Goal: Task Accomplishment & Management: Manage account settings

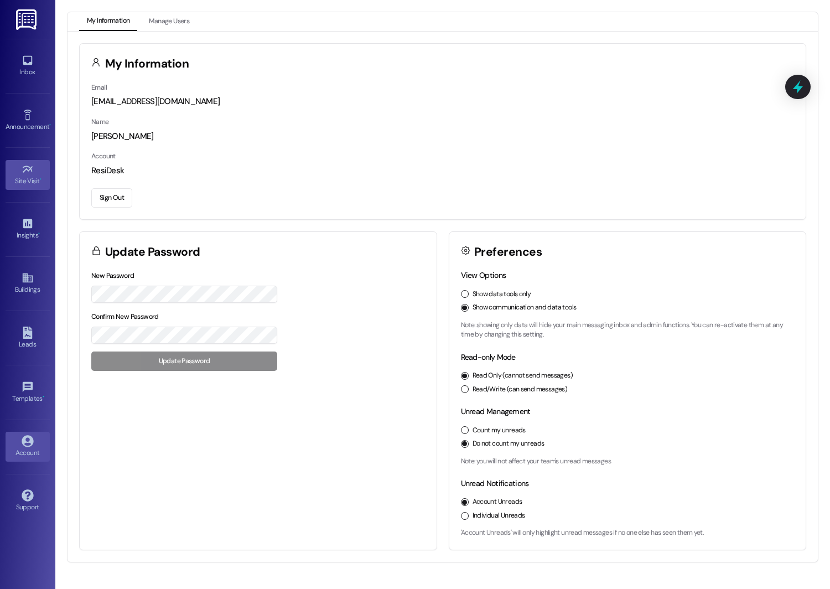
click at [30, 169] on icon at bounding box center [28, 169] width 12 height 12
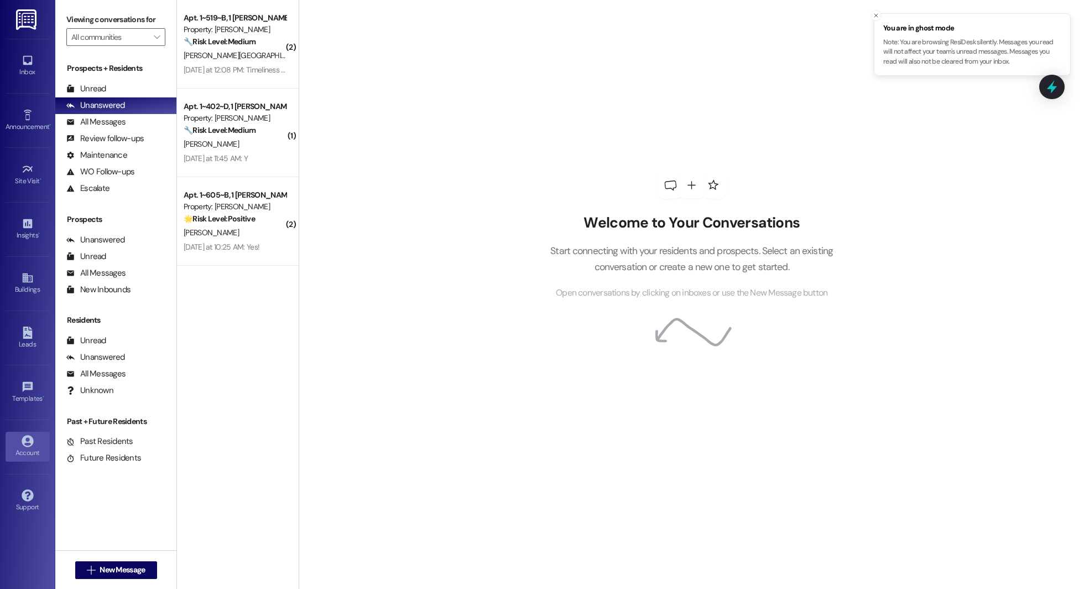
click at [33, 449] on div "Account" at bounding box center [27, 452] width 55 height 11
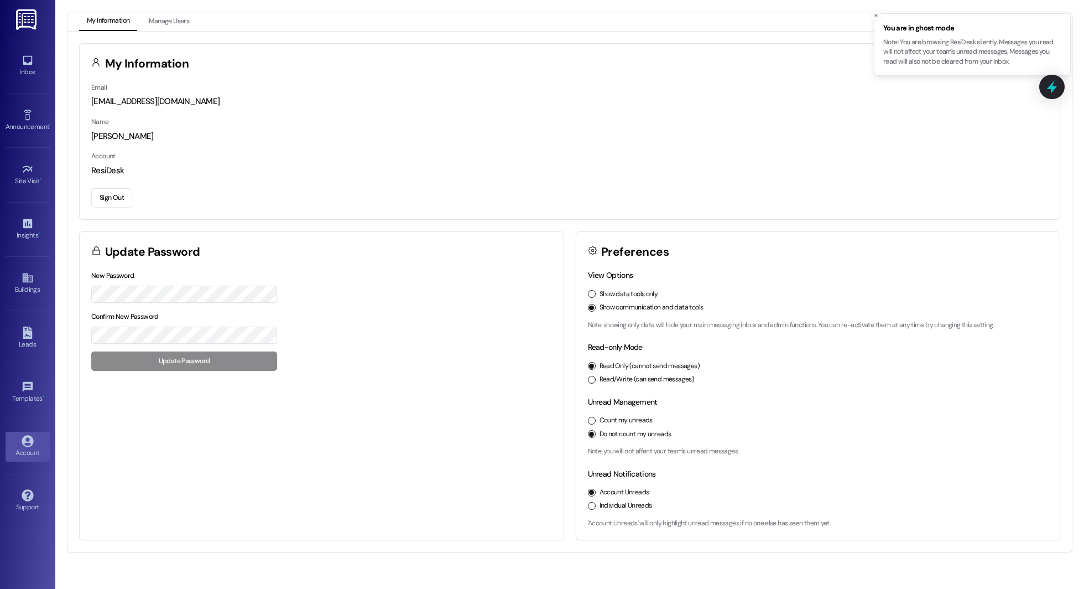
click at [595, 295] on div "Show data tools only" at bounding box center [818, 294] width 461 height 10
click at [591, 294] on button "Show data tools only" at bounding box center [592, 294] width 8 height 8
click at [25, 177] on div "Site Visit •" at bounding box center [27, 180] width 55 height 11
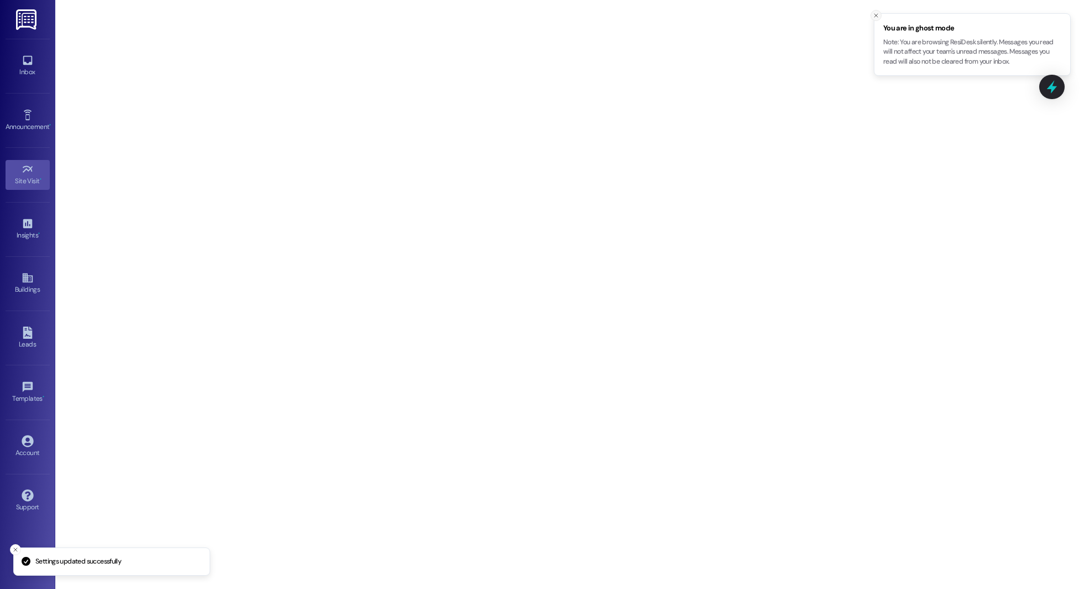
click at [875, 12] on icon "Close toast" at bounding box center [876, 15] width 7 height 7
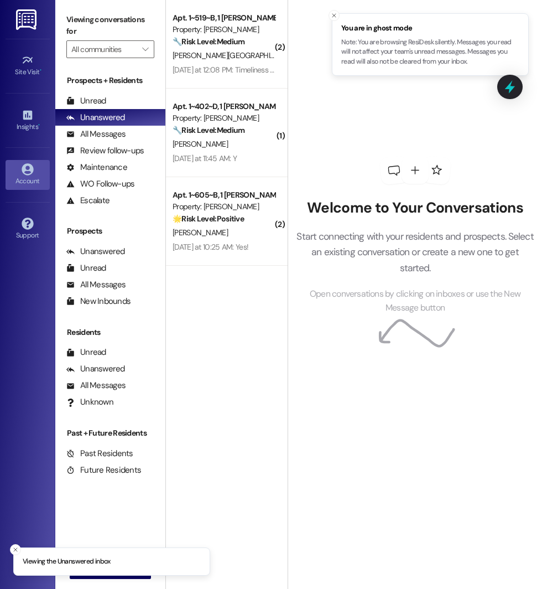
click at [21, 176] on div "Account" at bounding box center [27, 180] width 55 height 11
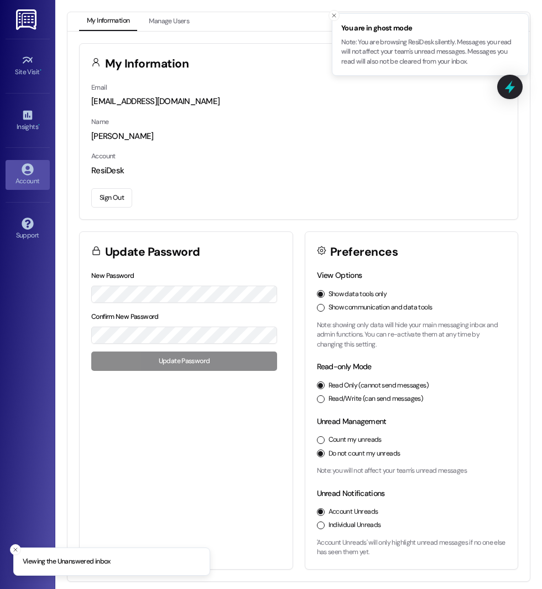
click at [115, 205] on button "Sign Out" at bounding box center [111, 197] width 41 height 19
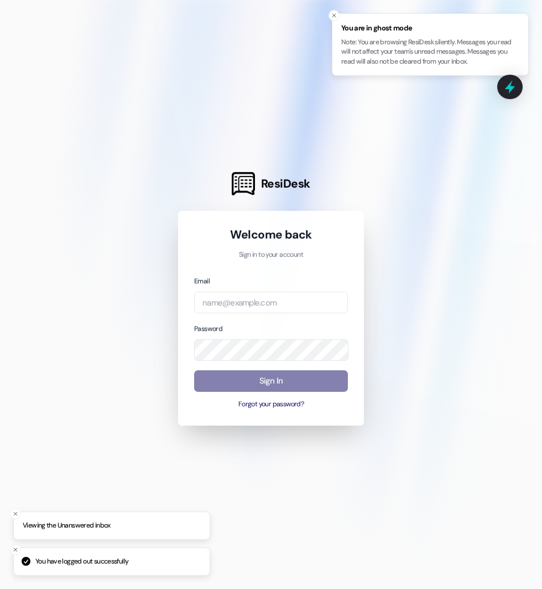
click at [115, 200] on div at bounding box center [271, 294] width 542 height 589
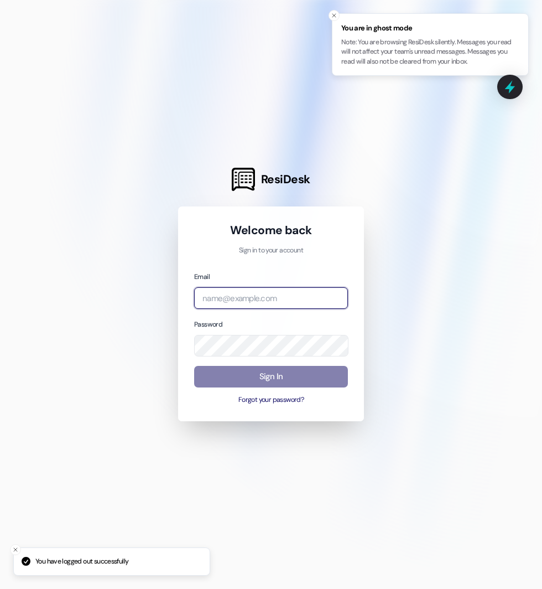
click at [219, 302] on input "email" at bounding box center [271, 298] width 154 height 22
type input "[EMAIL_ADDRESS][DOMAIN_NAME]"
